Goal: Information Seeking & Learning: Learn about a topic

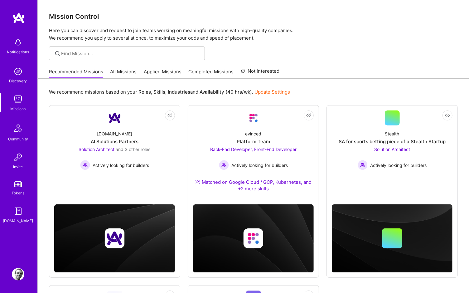
click at [119, 71] on link "All Missions" at bounding box center [123, 73] width 27 height 10
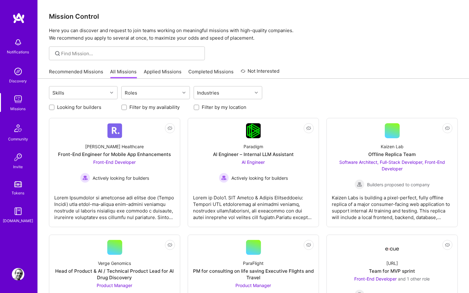
click at [52, 108] on input "Looking for builders" at bounding box center [52, 107] width 4 height 4
checkbox input "true"
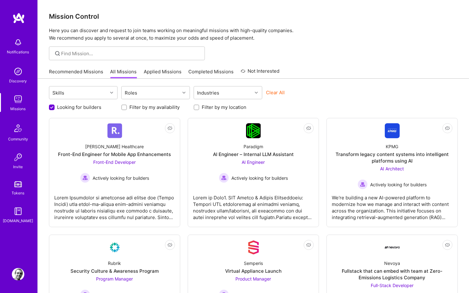
click at [199, 108] on div at bounding box center [197, 107] width 6 height 6
click at [197, 105] on input "Filter by my location" at bounding box center [197, 107] width 4 height 4
checkbox input "true"
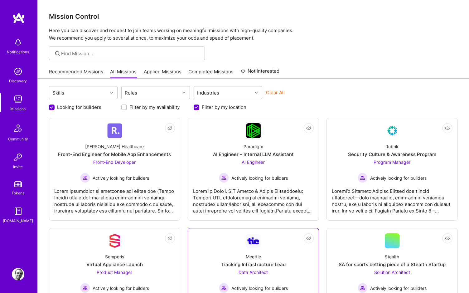
click at [239, 173] on div "Actively looking for builders" at bounding box center [253, 178] width 69 height 10
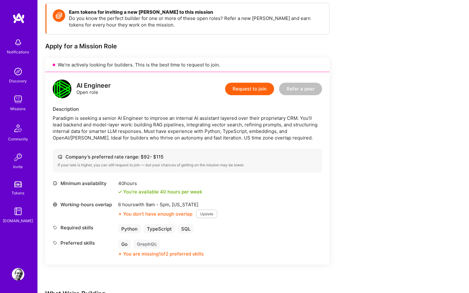
scroll to position [93, 0]
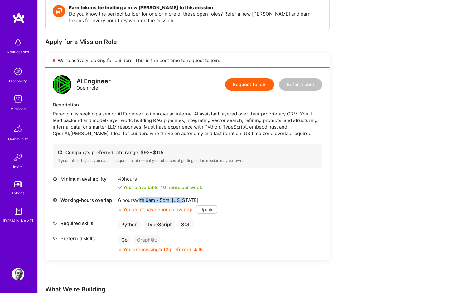
drag, startPoint x: 140, startPoint y: 199, endPoint x: 188, endPoint y: 200, distance: 47.4
click at [188, 200] on div "6 hours with 9am - 5pm , [US_STATE]" at bounding box center [167, 200] width 99 height 7
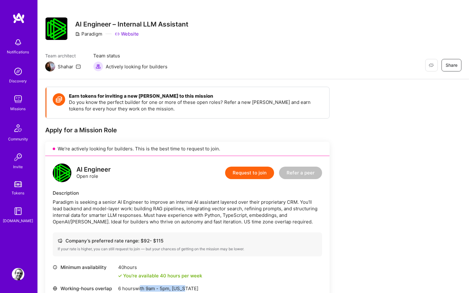
scroll to position [0, 0]
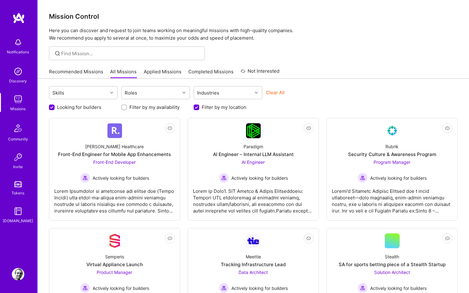
drag, startPoint x: 53, startPoint y: 108, endPoint x: 57, endPoint y: 107, distance: 4.4
click at [53, 107] on input "Looking for builders" at bounding box center [53, 108] width 6 height 6
checkbox input "false"
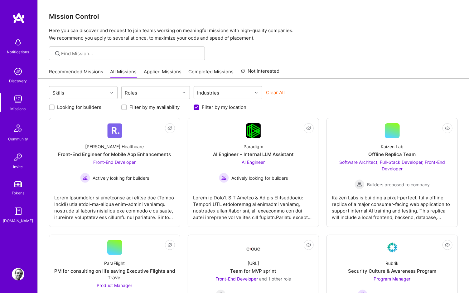
click at [197, 108] on input "Filter by my location" at bounding box center [197, 108] width 6 height 6
checkbox input "false"
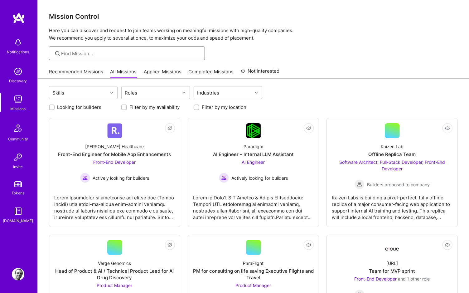
click at [163, 52] on input at bounding box center [130, 53] width 139 height 7
type input "one"
click at [88, 49] on div "one" at bounding box center [127, 53] width 156 height 14
click at [56, 51] on icon at bounding box center [57, 53] width 7 height 7
click at [56, 52] on icon at bounding box center [57, 53] width 7 height 7
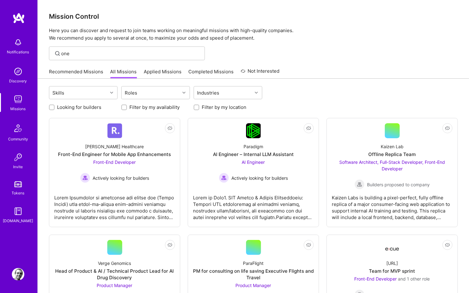
click at [56, 52] on icon at bounding box center [57, 53] width 7 height 7
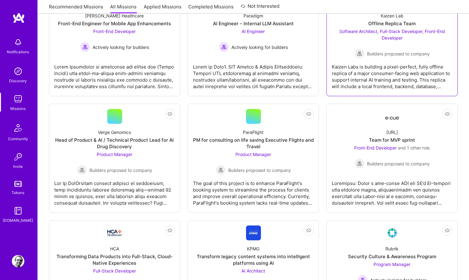
scroll to position [115, 0]
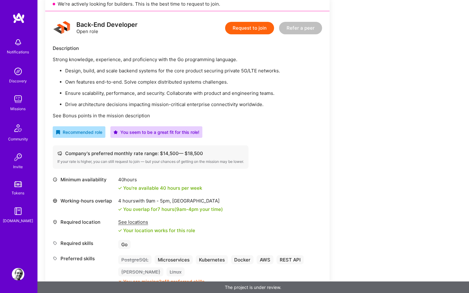
scroll to position [154, 0]
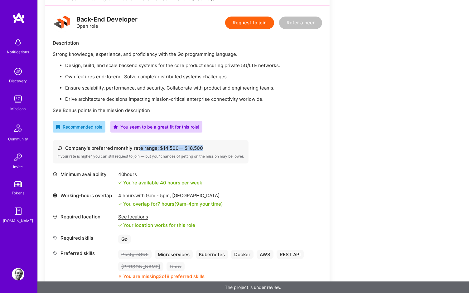
drag, startPoint x: 139, startPoint y: 147, endPoint x: 205, endPoint y: 147, distance: 66.1
click at [205, 147] on div "Company's preferred monthly rate range: $ 14,500 — $ 18,500" at bounding box center [150, 148] width 187 height 7
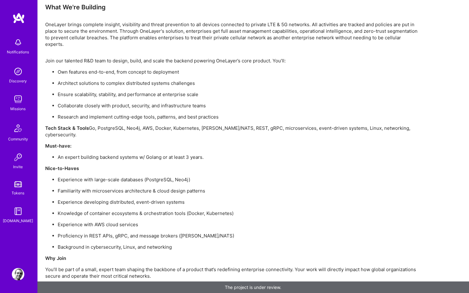
scroll to position [483, 0]
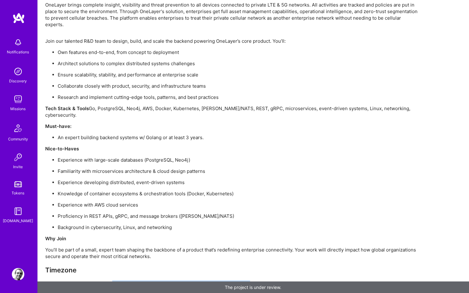
drag, startPoint x: 100, startPoint y: 272, endPoint x: 270, endPoint y: 274, distance: 169.4
click at [276, 280] on p "Ideally, Europe/Israel full overlap; open for other timezones for superstar can…" at bounding box center [232, 283] width 374 height 7
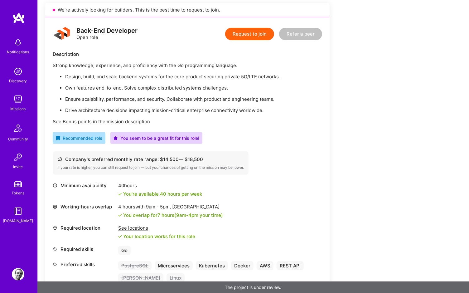
scroll to position [0, 0]
